Goal: Information Seeking & Learning: Learn about a topic

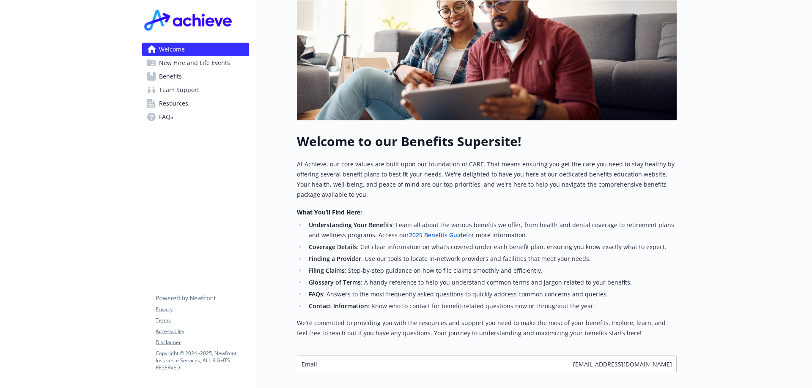
scroll to position [222, 0]
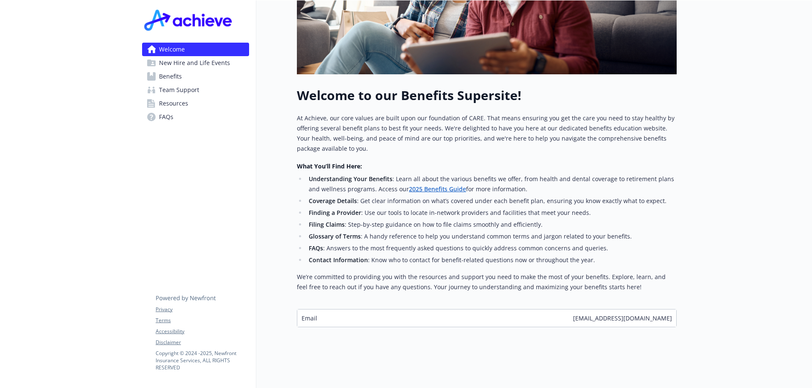
click at [455, 310] on div "Email [EMAIL_ADDRESS][DOMAIN_NAME]" at bounding box center [486, 318] width 379 height 17
drag, startPoint x: 455, startPoint y: 308, endPoint x: 572, endPoint y: 312, distance: 117.1
click at [463, 312] on div "Email [EMAIL_ADDRESS][DOMAIN_NAME]" at bounding box center [486, 318] width 379 height 17
drag, startPoint x: 666, startPoint y: 306, endPoint x: 659, endPoint y: 311, distance: 8.2
click at [667, 310] on div "Email [EMAIL_ADDRESS][DOMAIN_NAME]" at bounding box center [486, 318] width 379 height 17
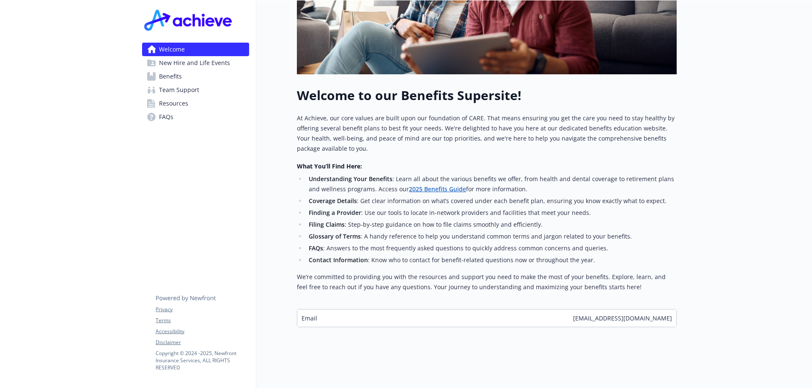
click at [659, 314] on span "[EMAIL_ADDRESS][DOMAIN_NAME]" at bounding box center [622, 318] width 99 height 9
click at [609, 314] on span "[EMAIL_ADDRESS][DOMAIN_NAME]" at bounding box center [622, 318] width 99 height 9
drag, startPoint x: 607, startPoint y: 313, endPoint x: 686, endPoint y: 311, distance: 78.7
click at [686, 311] on div "Skip to main content Welcome New Hire and Life Events Benefits Team Support Res…" at bounding box center [406, 86] width 812 height 603
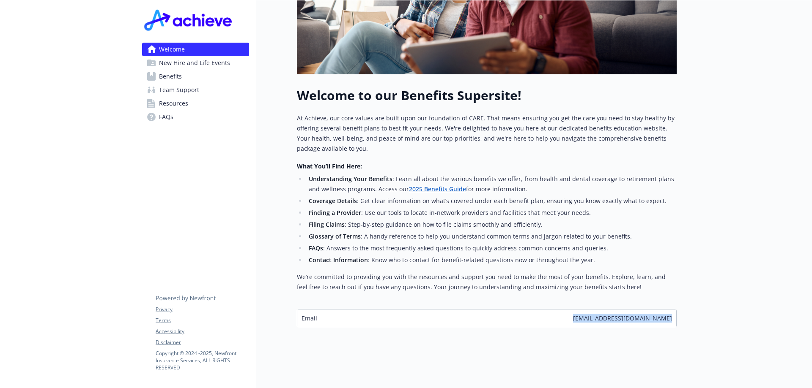
copy span "[EMAIL_ADDRESS][DOMAIN_NAME]"
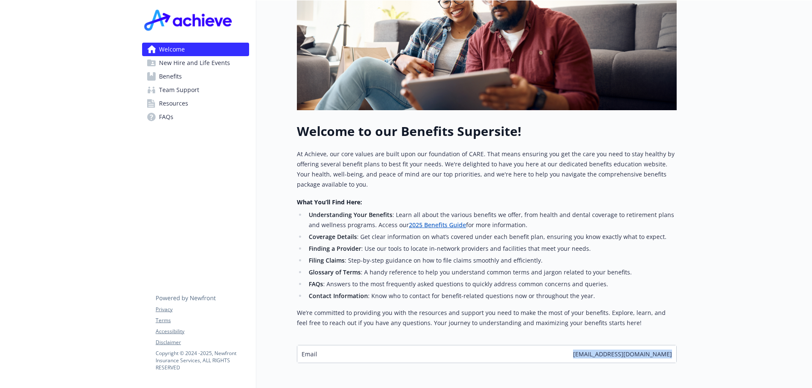
click at [175, 120] on link "FAQs" at bounding box center [195, 117] width 107 height 14
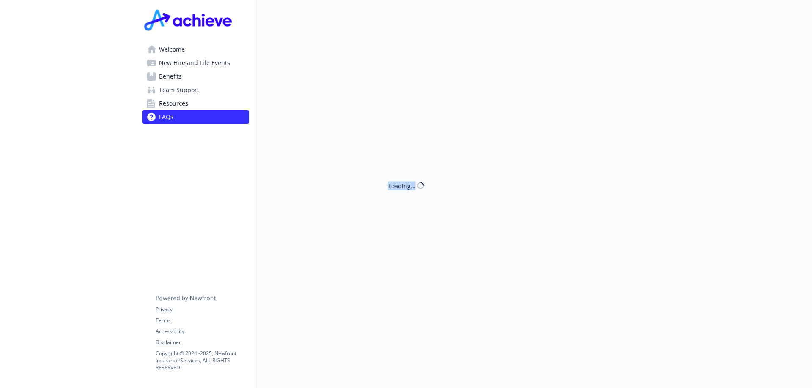
scroll to position [179, 0]
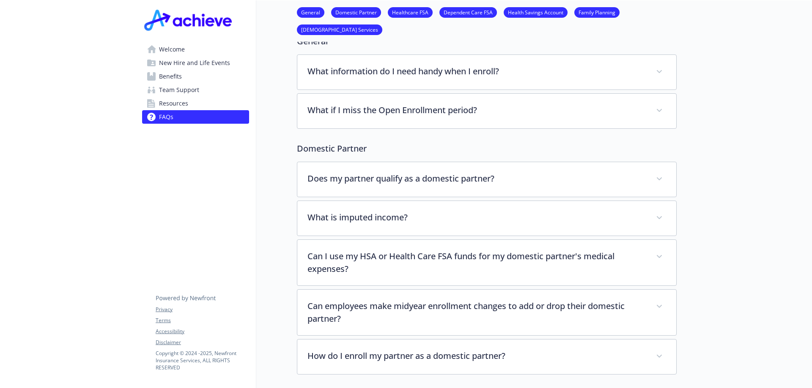
scroll to position [0, 0]
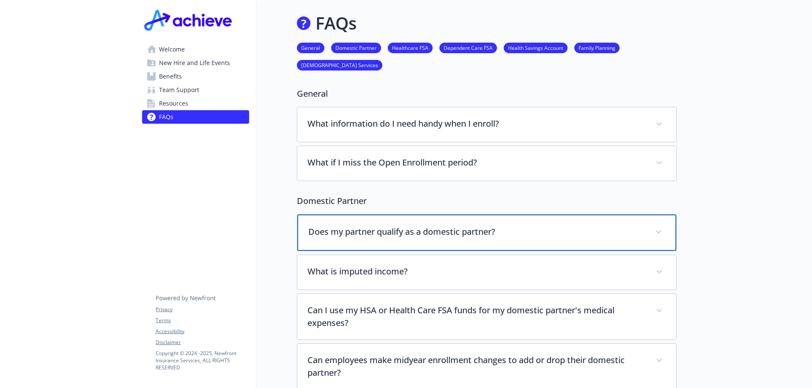
click at [505, 234] on p "Does my partner qualify as a domestic partner?" at bounding box center [476, 232] width 336 height 13
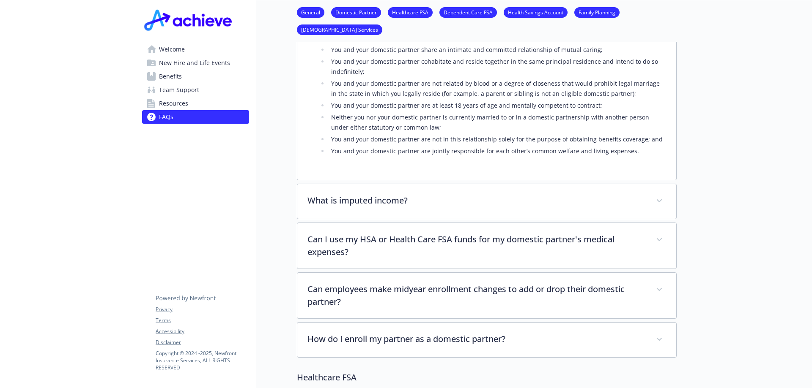
scroll to position [338, 0]
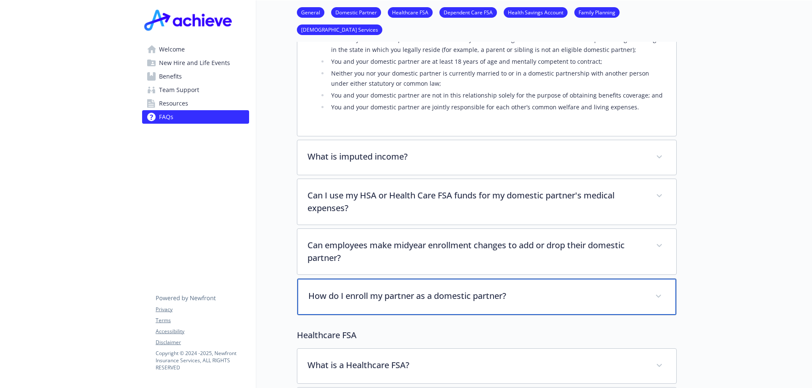
click at [437, 292] on p "How do I enroll my partner as a domestic partner?" at bounding box center [476, 296] width 336 height 13
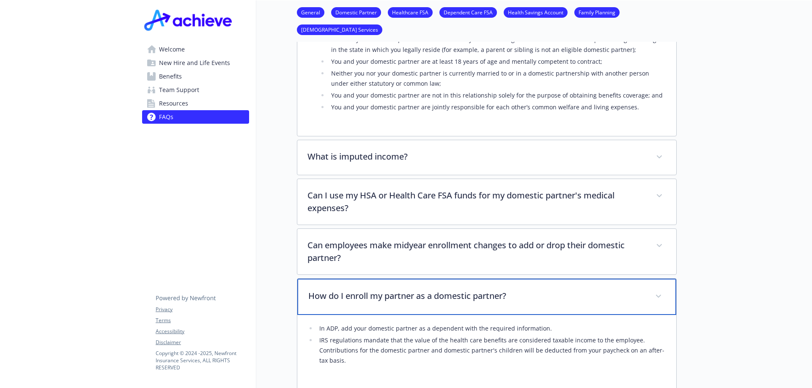
scroll to position [380, 0]
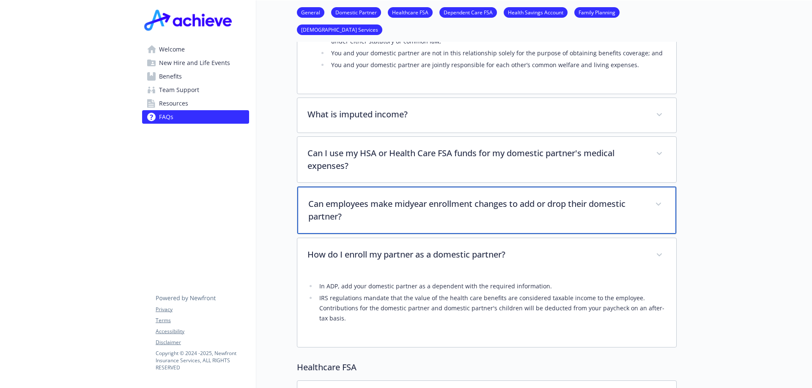
click at [664, 205] on span at bounding box center [658, 205] width 14 height 14
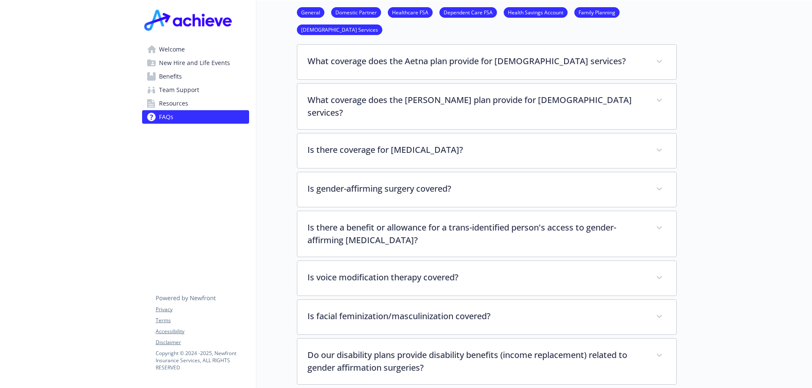
scroll to position [2325, 0]
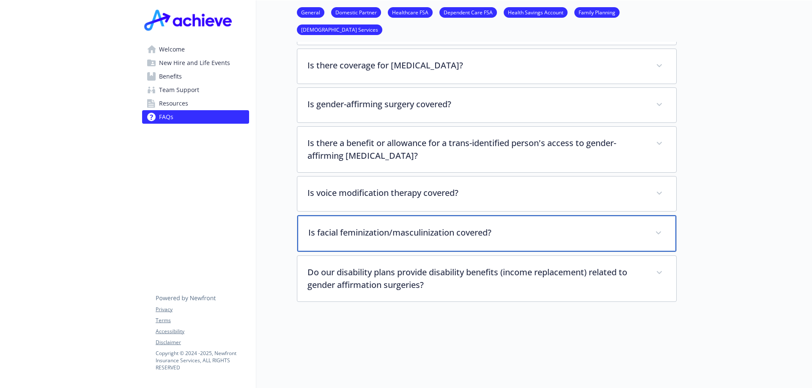
click at [465, 216] on div "Is facial feminization/masculinization covered?" at bounding box center [486, 234] width 379 height 36
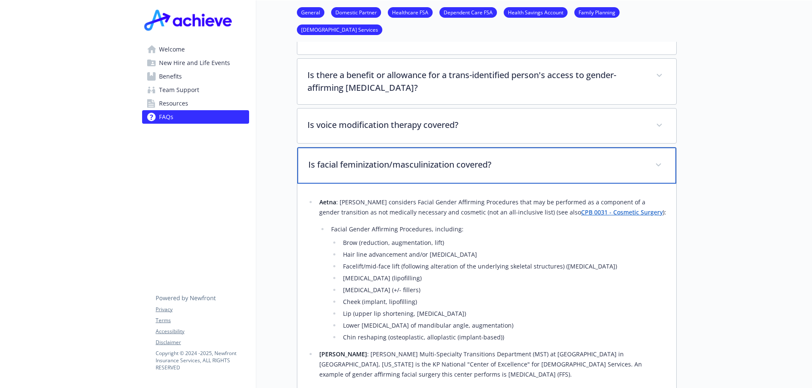
scroll to position [2351, 0]
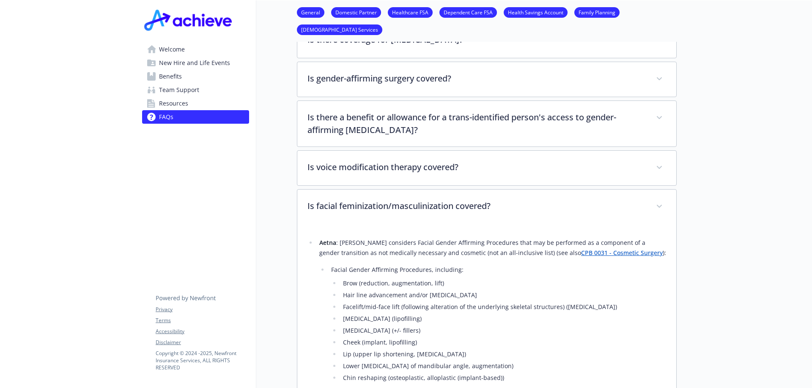
click at [357, 14] on link "Domestic Partner" at bounding box center [356, 12] width 50 height 8
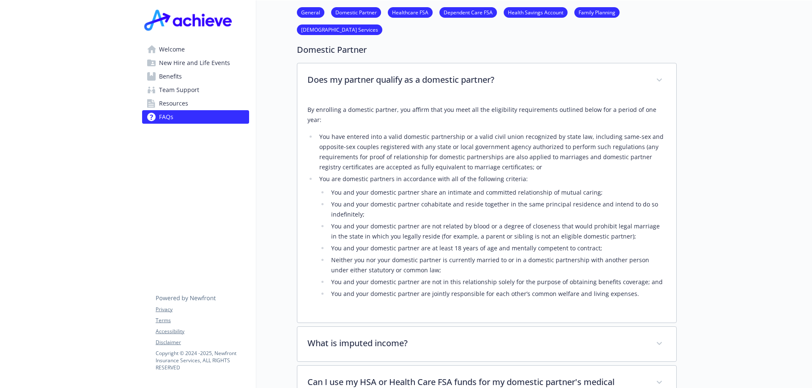
click at [304, 12] on link "General" at bounding box center [310, 12] width 27 height 8
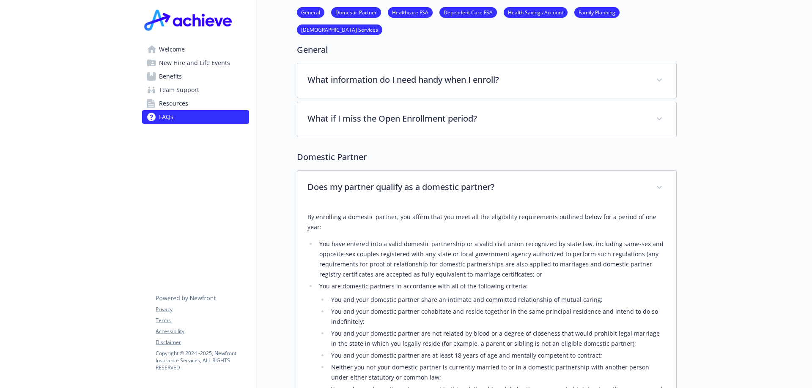
scroll to position [0, 6]
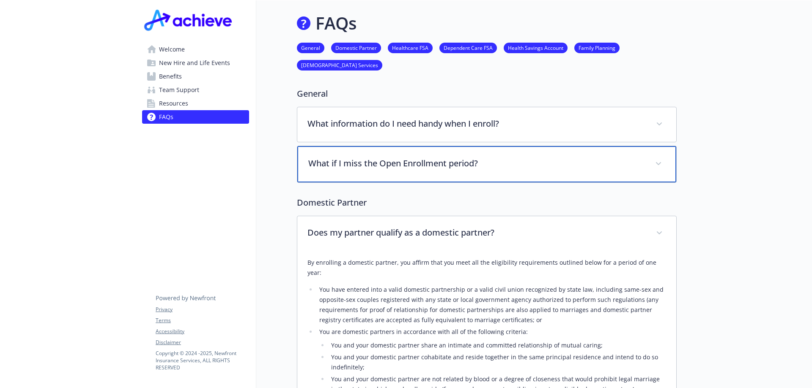
click at [485, 177] on div "What if I miss the Open Enrollment period?" at bounding box center [486, 164] width 379 height 36
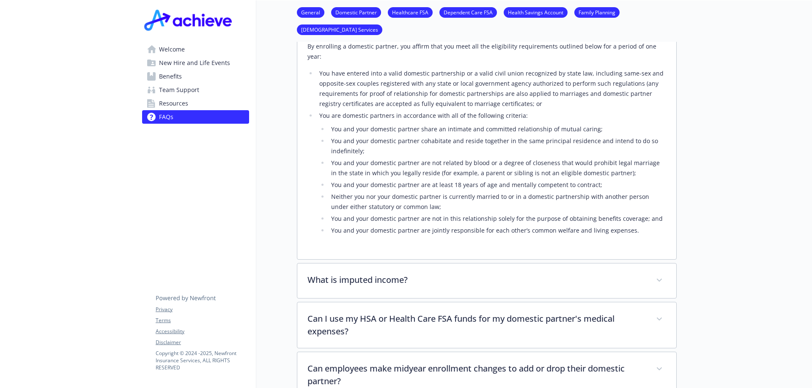
scroll to position [465, 6]
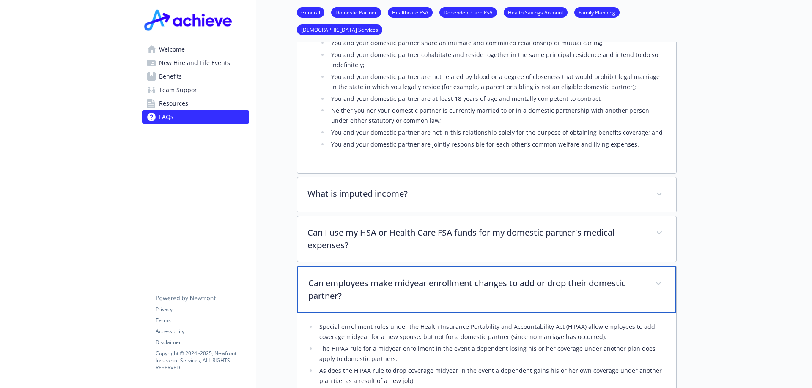
click at [483, 277] on div "Can employees make midyear enrollment changes to add or drop their domestic par…" at bounding box center [486, 289] width 379 height 47
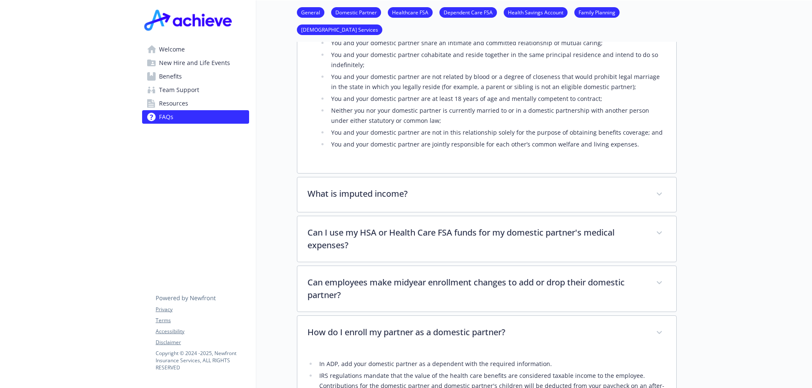
click at [549, 103] on li "You and your domestic partner are at least 18 years of age and mentally compete…" at bounding box center [496, 99] width 337 height 10
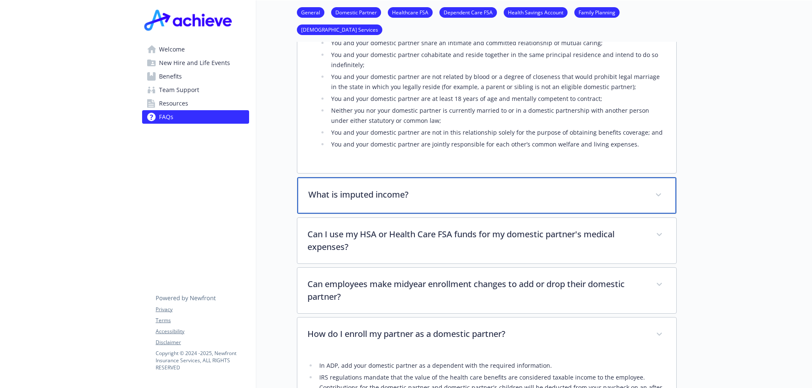
click at [407, 203] on div "What is imputed income?" at bounding box center [486, 196] width 379 height 36
